Goal: Use online tool/utility: Utilize a website feature to perform a specific function

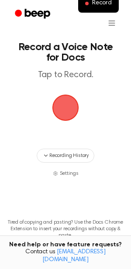
click at [61, 113] on span "button" at bounding box center [65, 107] width 24 height 24
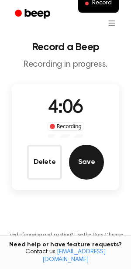
click at [92, 159] on button "Save" at bounding box center [86, 162] width 35 height 35
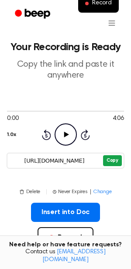
click at [110, 160] on button "Copy" at bounding box center [112, 160] width 19 height 11
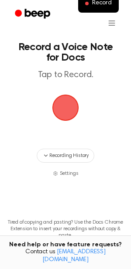
click at [64, 111] on span "button" at bounding box center [65, 107] width 24 height 24
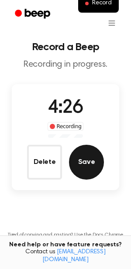
click at [81, 160] on button "Save" at bounding box center [86, 162] width 35 height 35
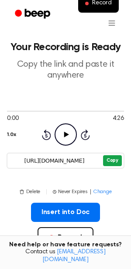
click at [107, 159] on button "Copy" at bounding box center [112, 160] width 19 height 11
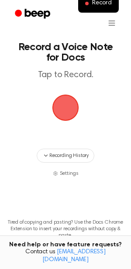
click at [69, 106] on span "button" at bounding box center [65, 107] width 24 height 24
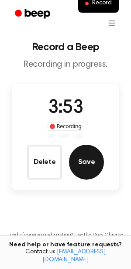
click at [87, 166] on button "Save" at bounding box center [86, 162] width 35 height 35
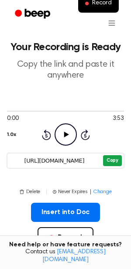
click at [110, 161] on button "Copy" at bounding box center [112, 160] width 19 height 11
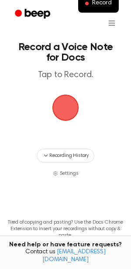
click at [59, 112] on span "button" at bounding box center [65, 107] width 24 height 24
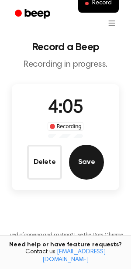
click at [85, 160] on button "Save" at bounding box center [86, 162] width 35 height 35
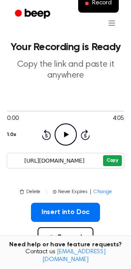
click at [119, 160] on button "Copy" at bounding box center [112, 160] width 19 height 11
